Goal: Find specific page/section: Find specific page/section

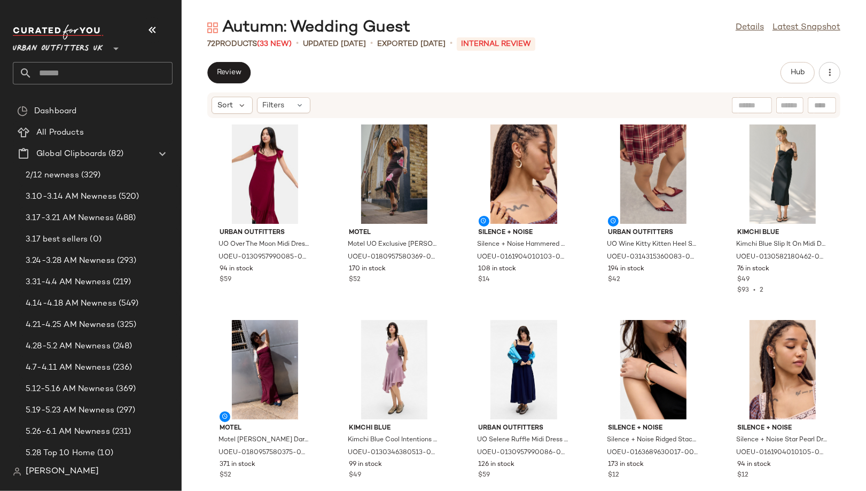
click at [65, 77] on input "text" at bounding box center [102, 73] width 141 height 22
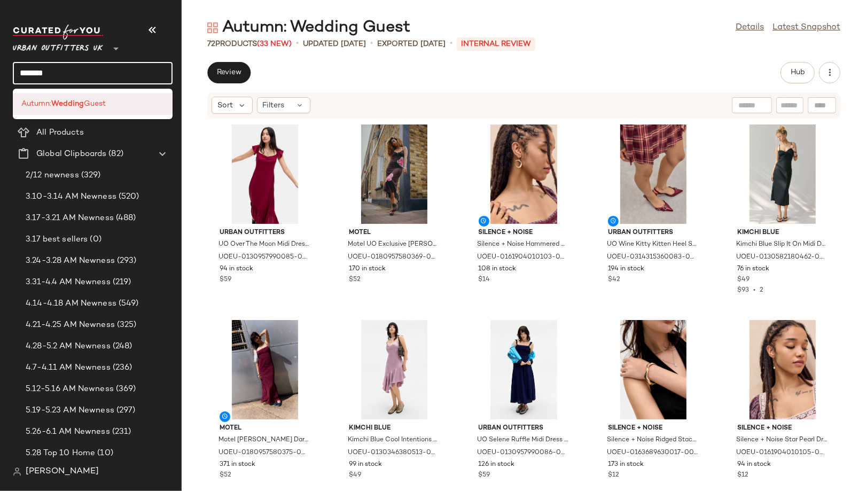
type input "*******"
click at [63, 97] on div "Autumn: Wedding Guest" at bounding box center [93, 104] width 160 height 22
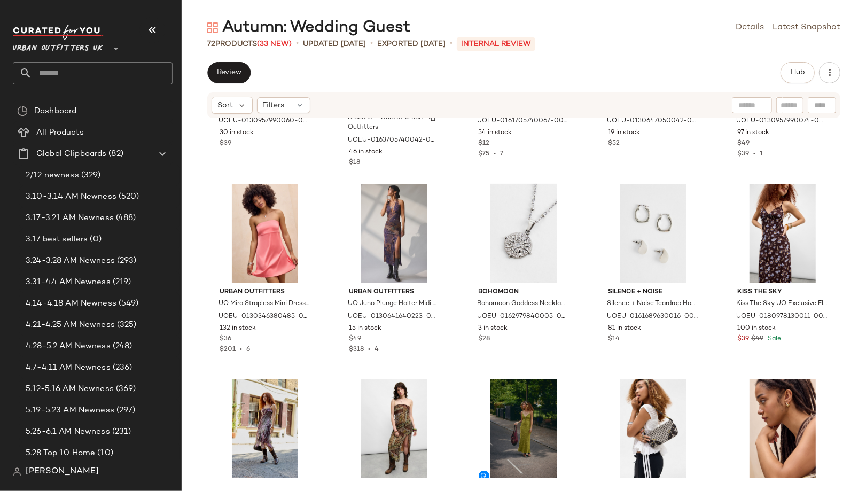
scroll to position [1137, 0]
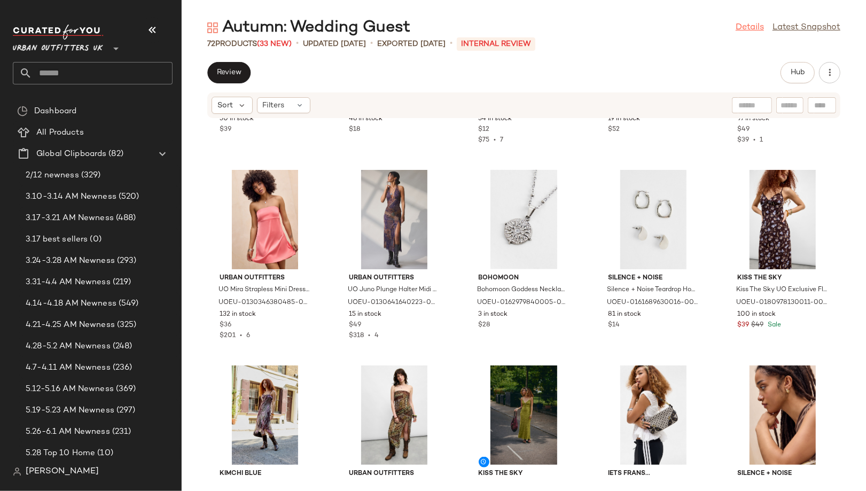
click at [751, 27] on link "Details" at bounding box center [750, 27] width 28 height 13
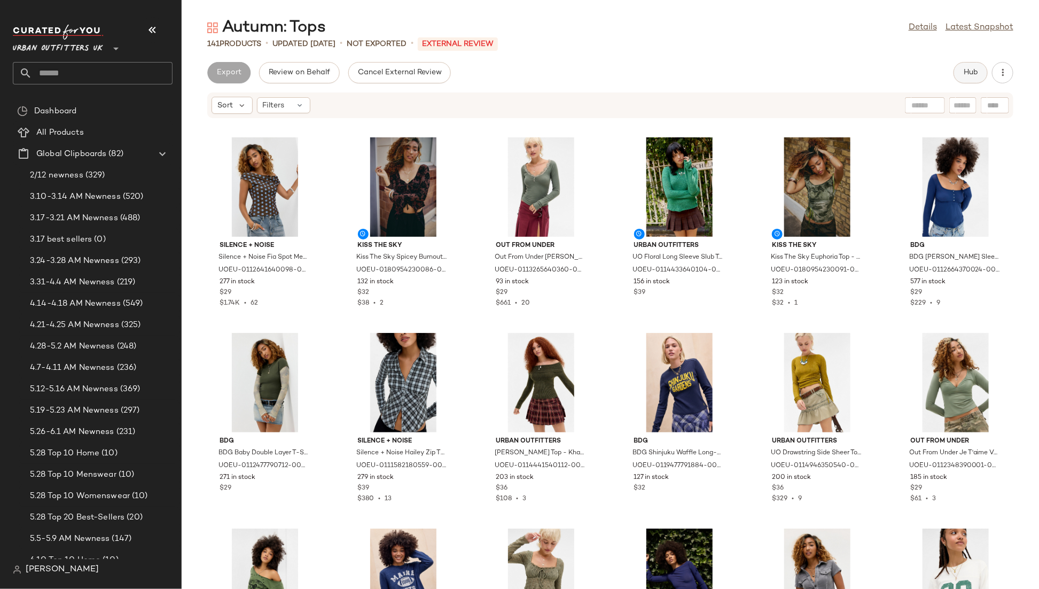
click at [969, 65] on button "Hub" at bounding box center [971, 72] width 34 height 21
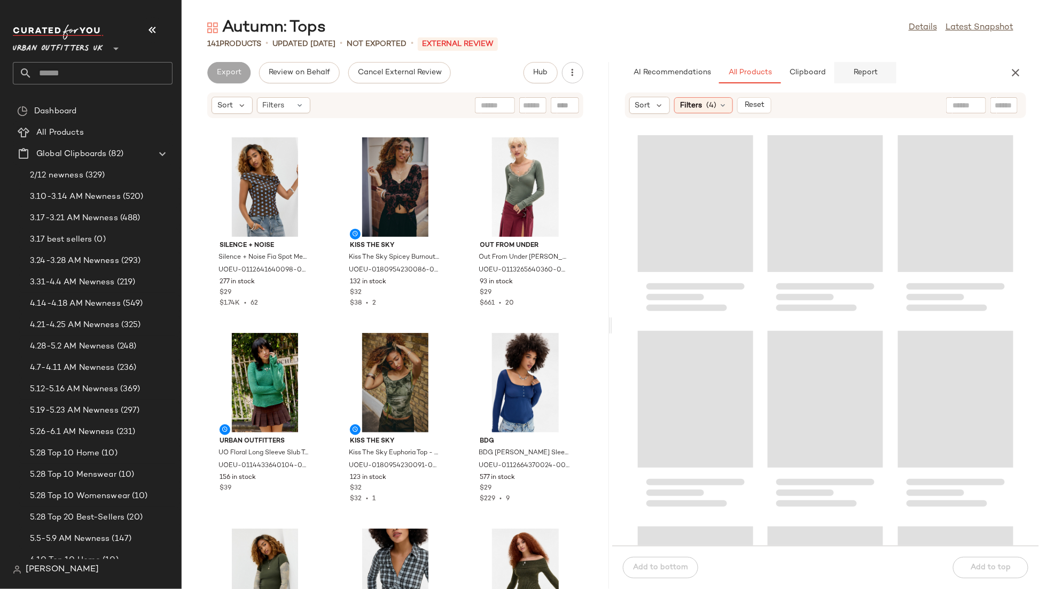
click at [854, 68] on span "Report" at bounding box center [865, 72] width 25 height 9
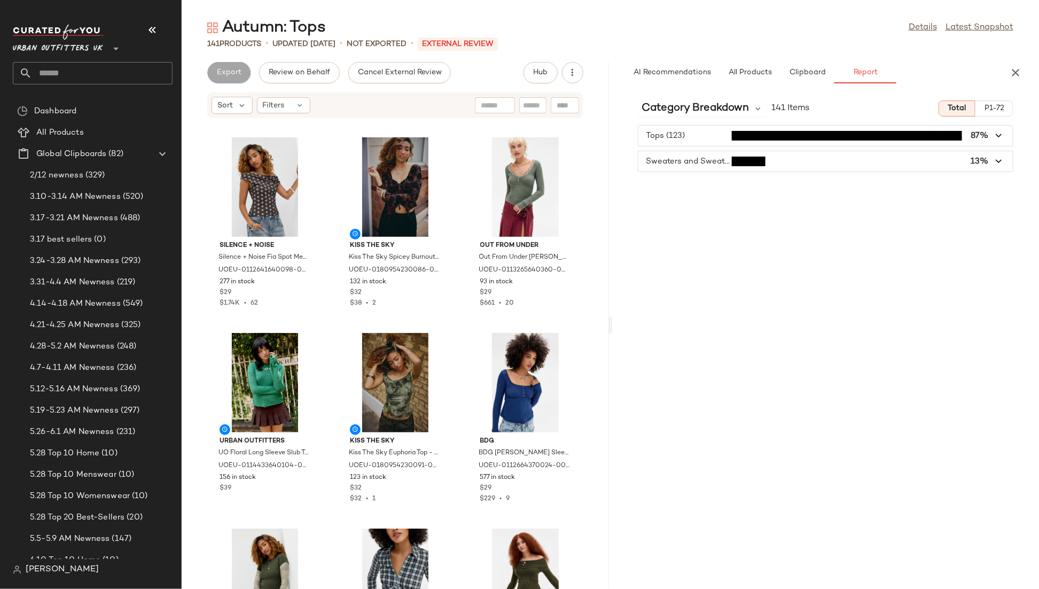
type button "report"
click at [92, 52] on span "Urban Outfitters UK" at bounding box center [58, 45] width 90 height 19
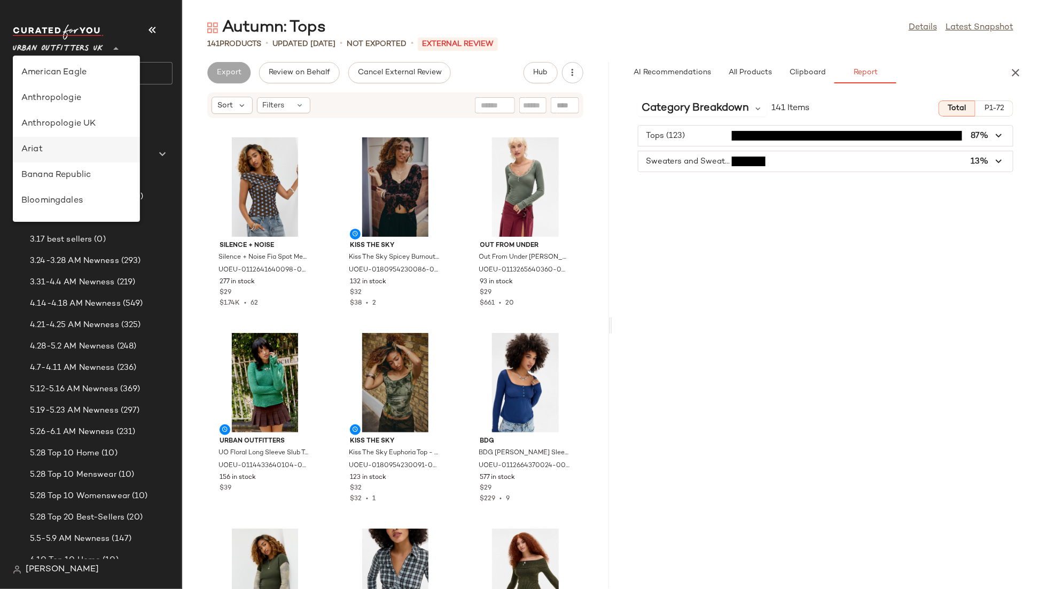
click at [64, 150] on div "Ariat" at bounding box center [76, 149] width 110 height 13
type input "**"
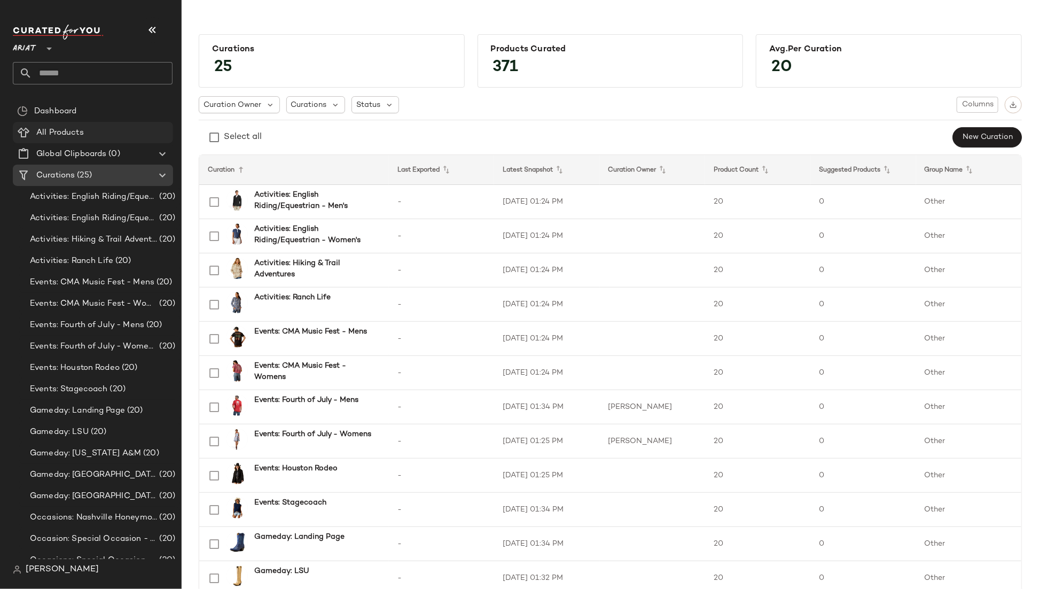
click at [101, 135] on div "All Products" at bounding box center [101, 133] width 136 height 12
